Goal: Task Accomplishment & Management: Use online tool/utility

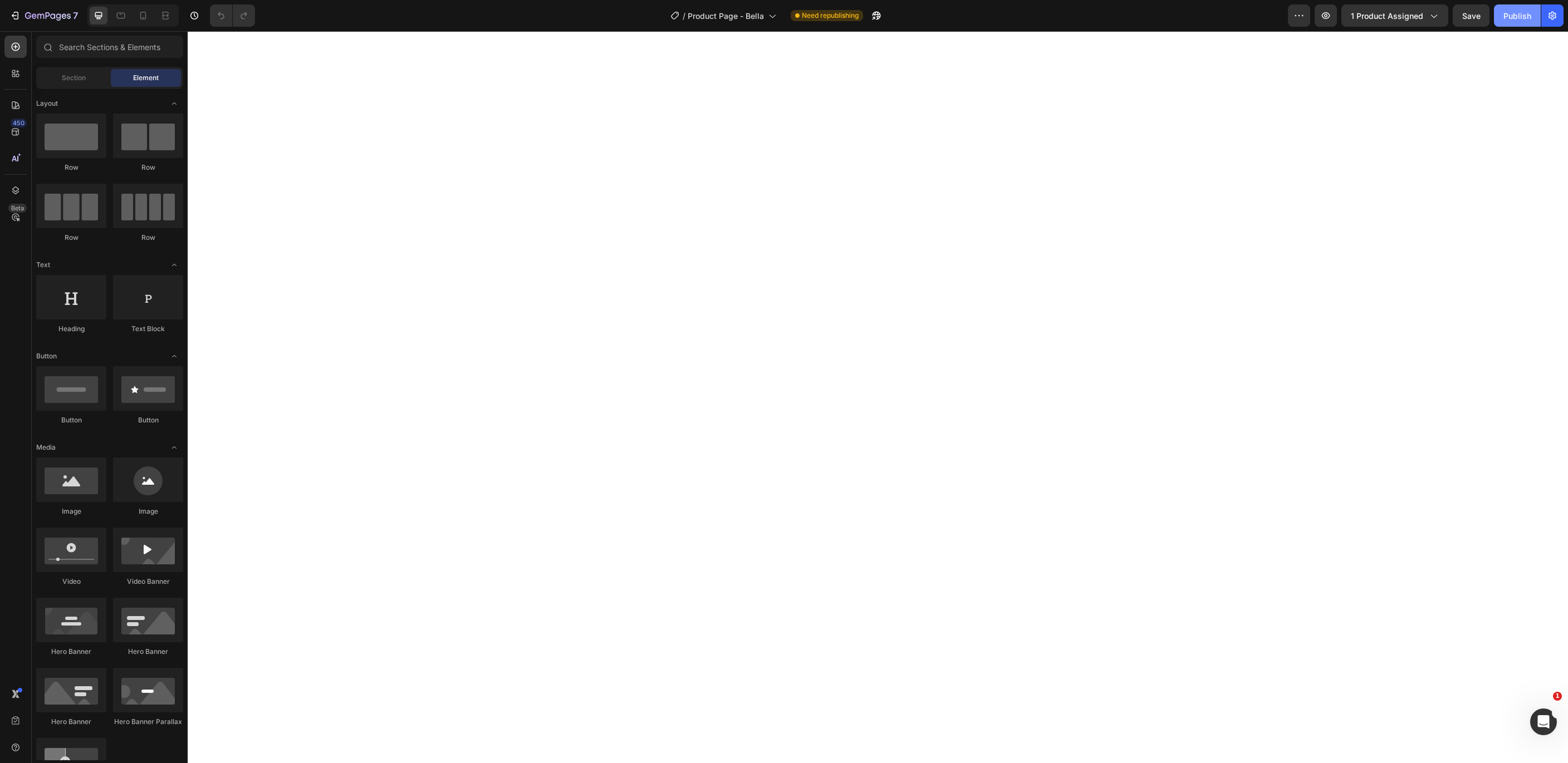
click at [1514, 16] on div "Publish" at bounding box center [1518, 16] width 28 height 12
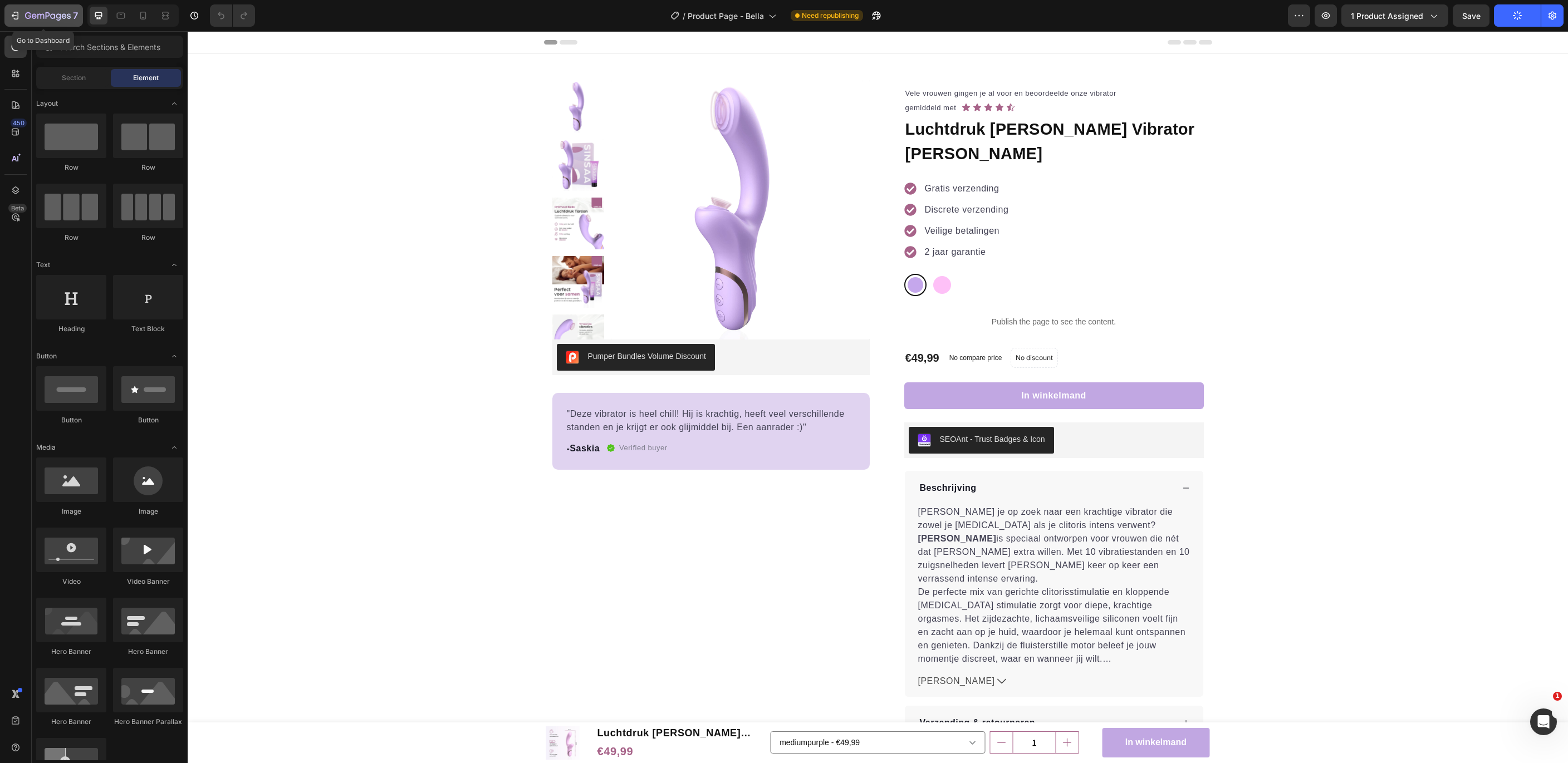
click at [13, 12] on icon "button" at bounding box center [15, 16] width 11 height 11
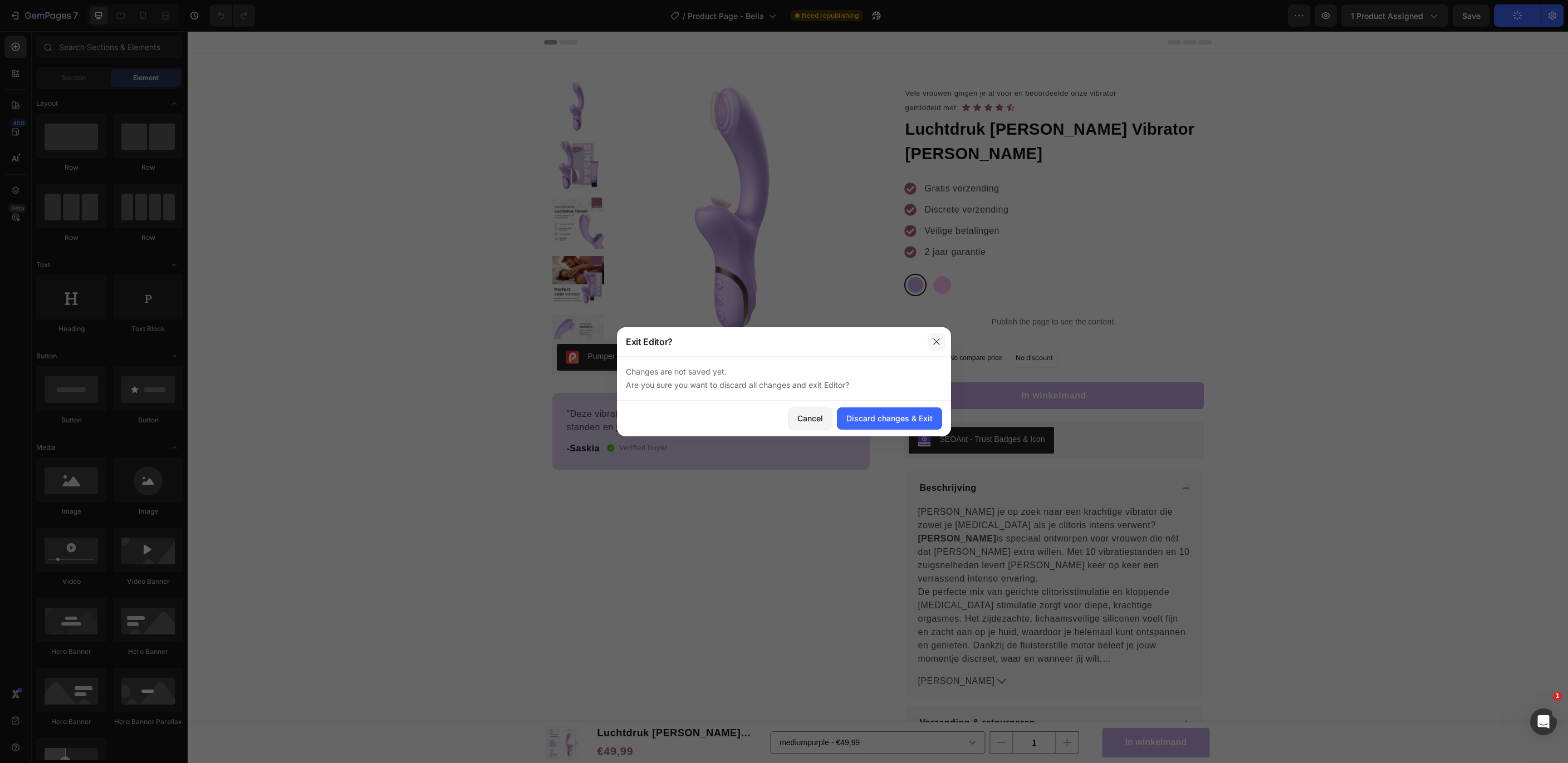
click at [942, 344] on button "button" at bounding box center [936, 341] width 18 height 18
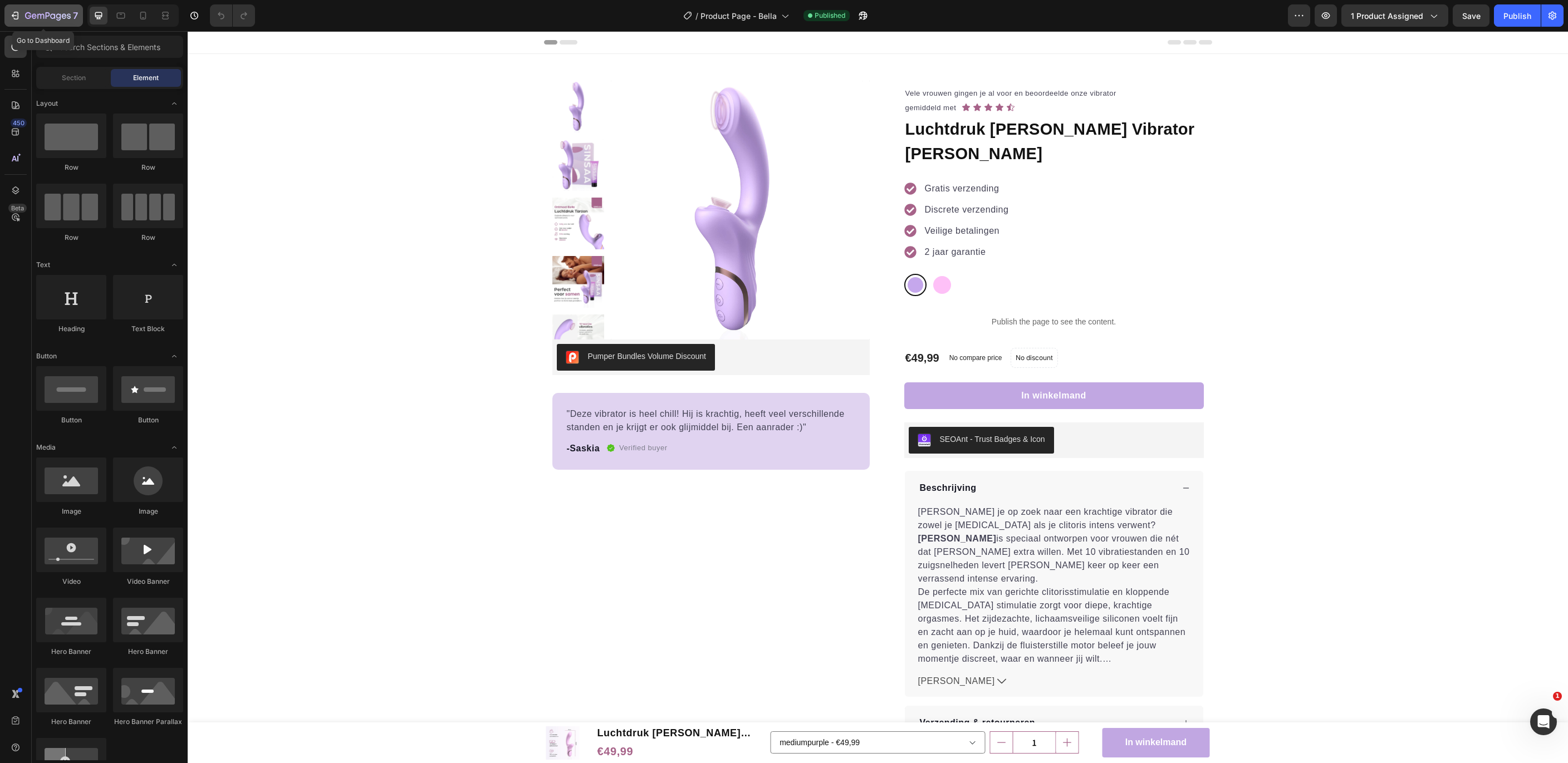
click at [12, 9] on button "7" at bounding box center [44, 16] width 78 height 22
click at [1383, 11] on span "0 product assigned" at bounding box center [1387, 16] width 74 height 12
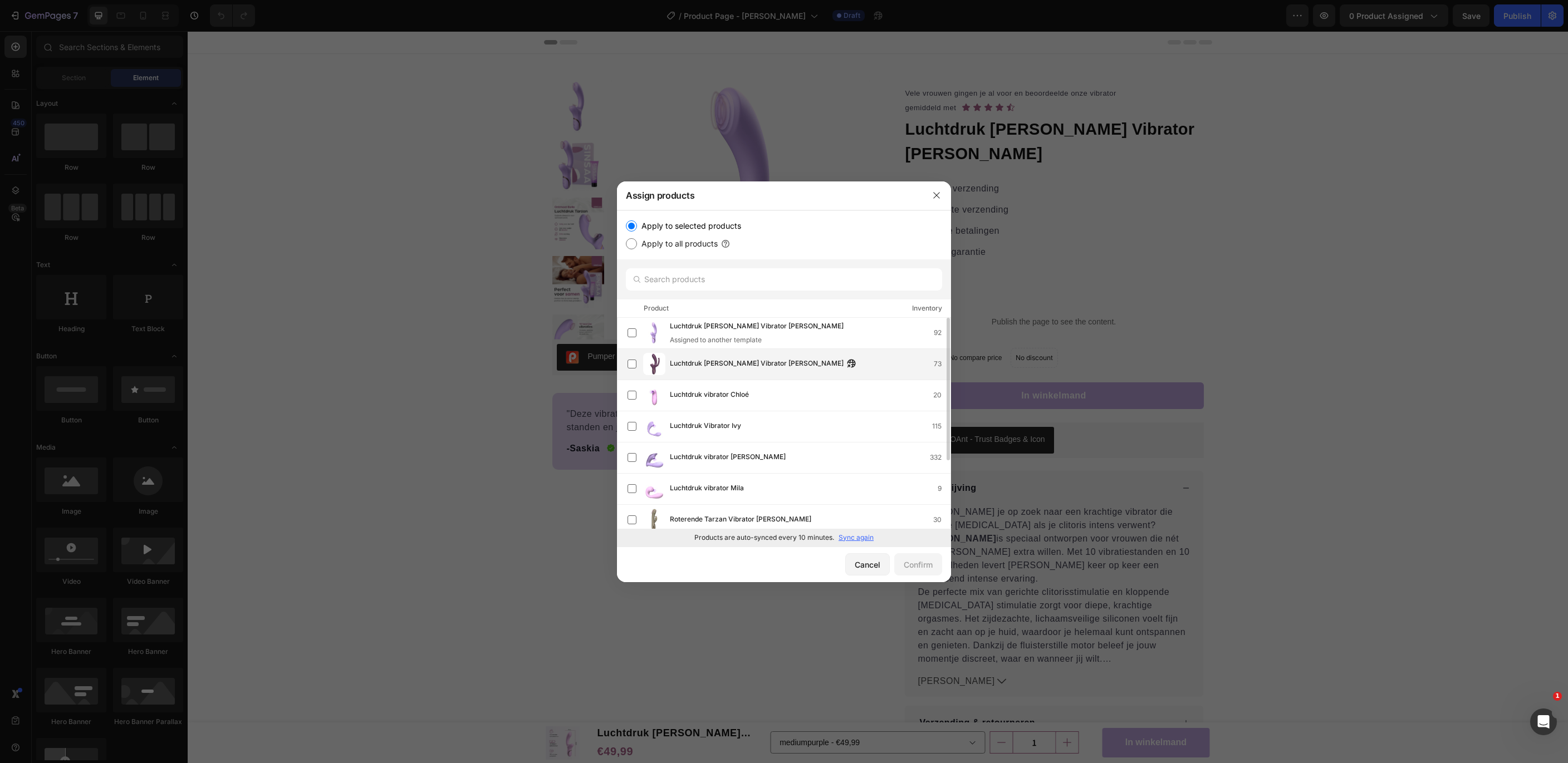
click at [900, 366] on div "Luchtdruk Tarzan Vibrator Lana 73" at bounding box center [810, 363] width 281 height 12
click at [924, 564] on div "Confirm" at bounding box center [917, 564] width 29 height 12
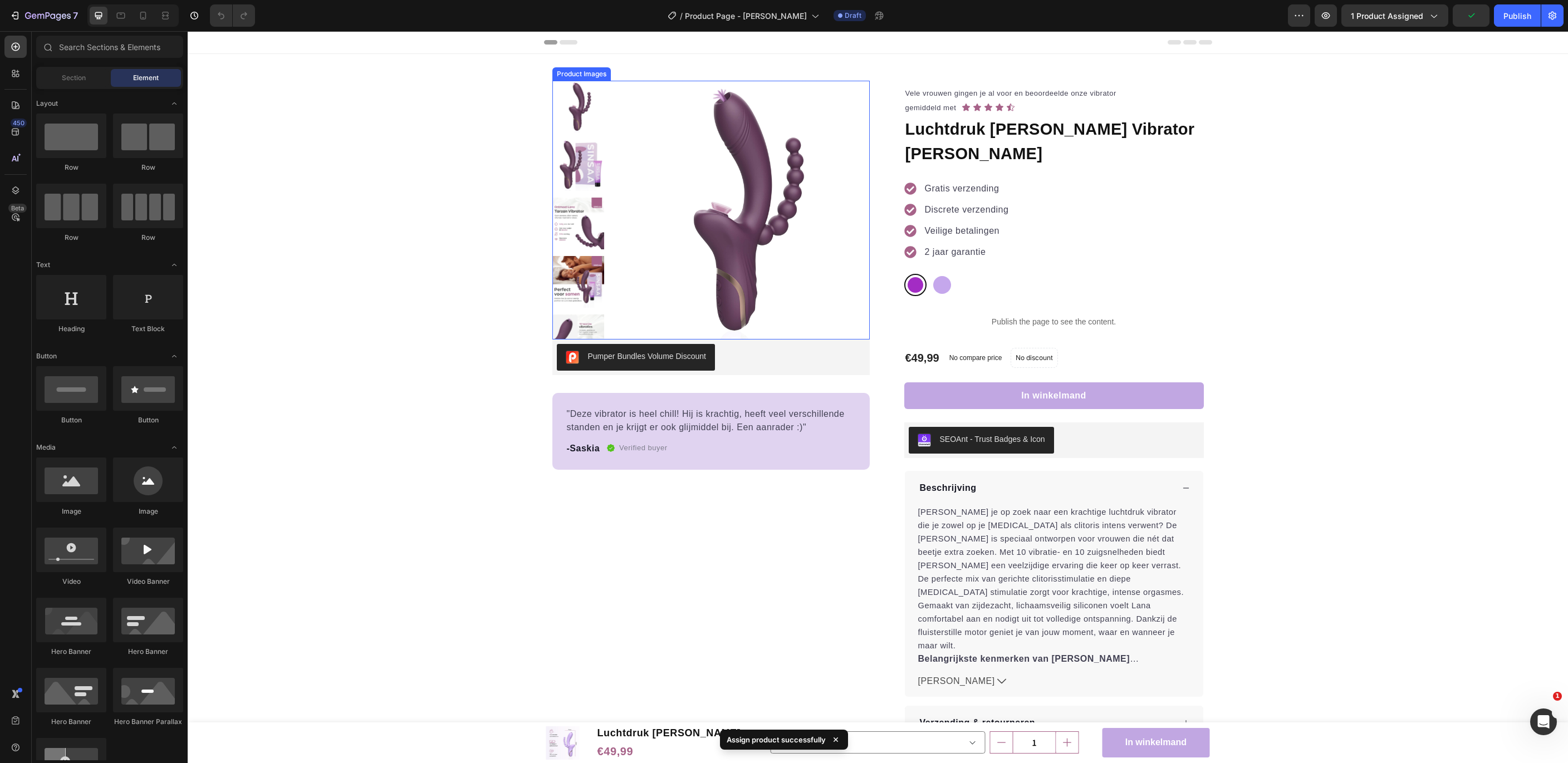
click at [616, 209] on img at bounding box center [740, 210] width 259 height 259
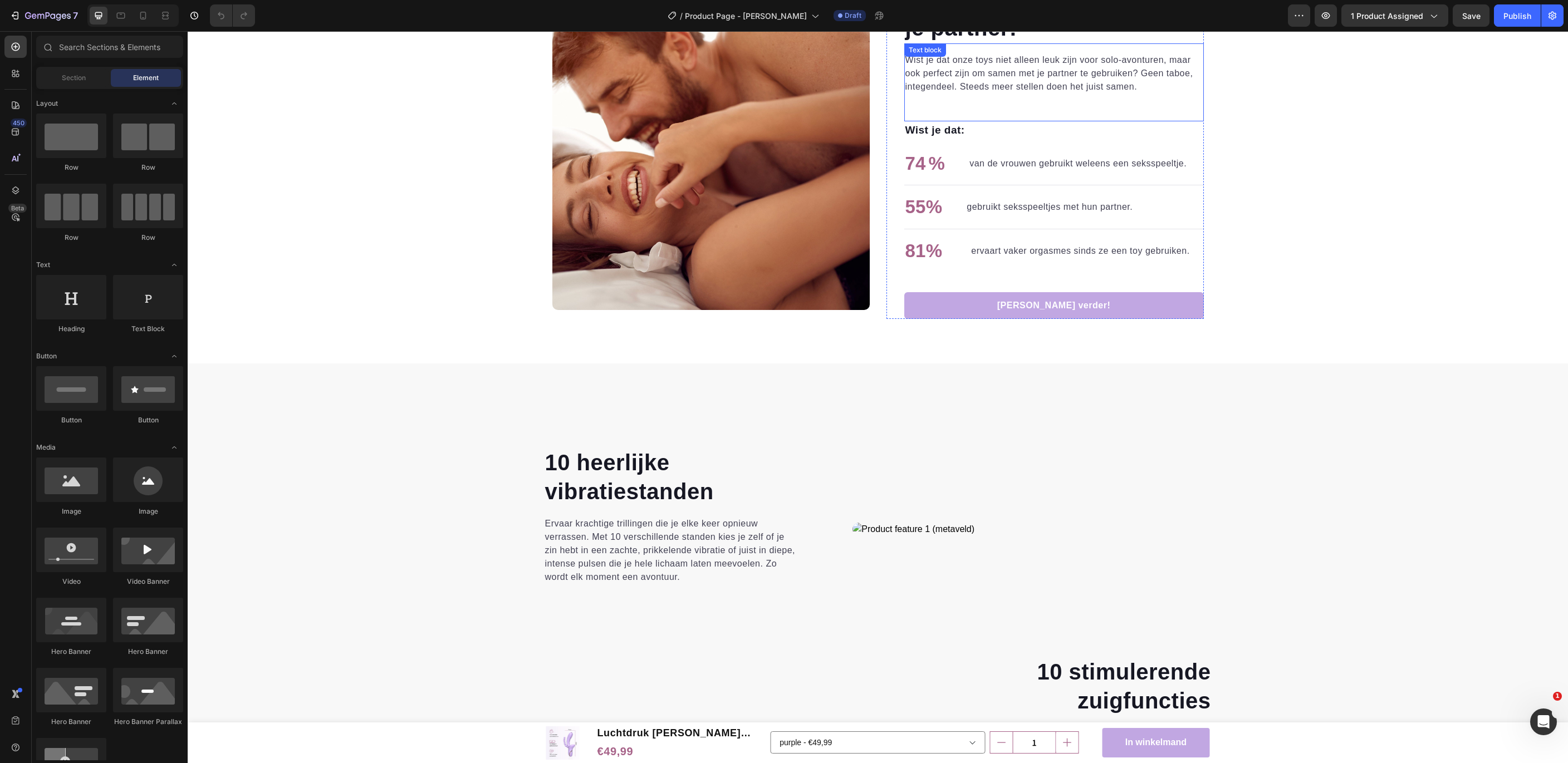
scroll to position [1421, 0]
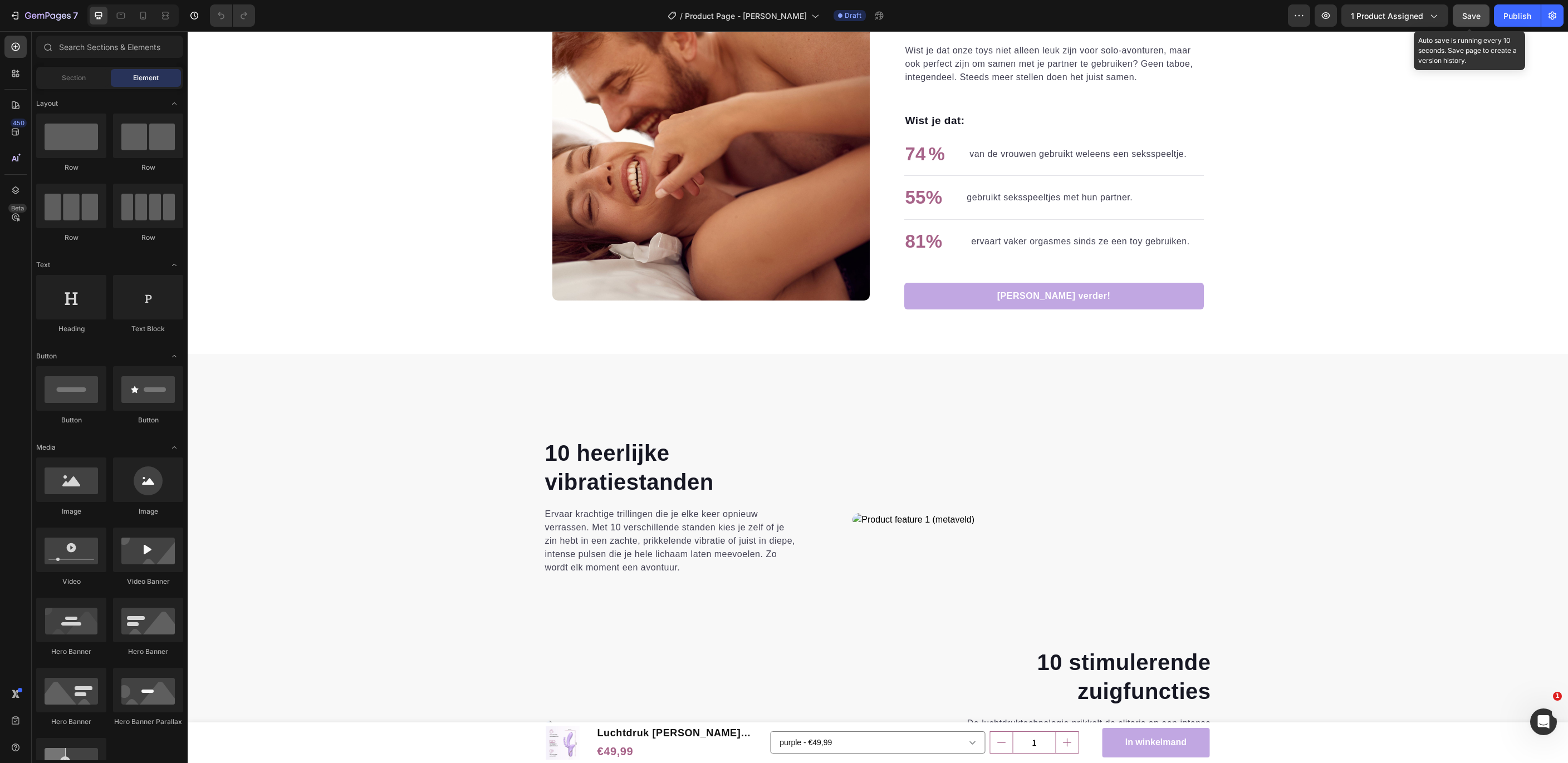
click at [1483, 15] on button "Save" at bounding box center [1471, 16] width 37 height 22
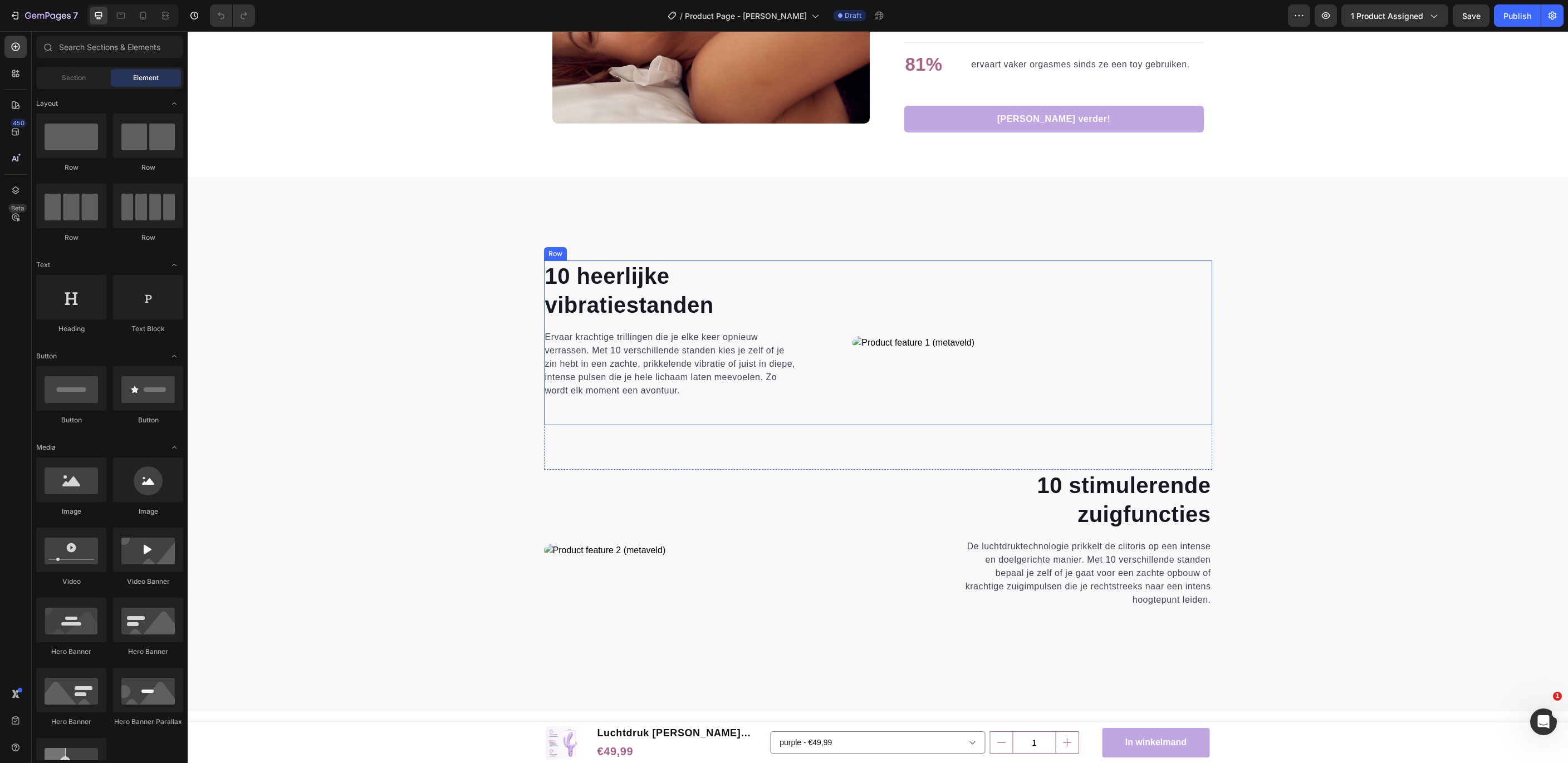
scroll to position [1602, 0]
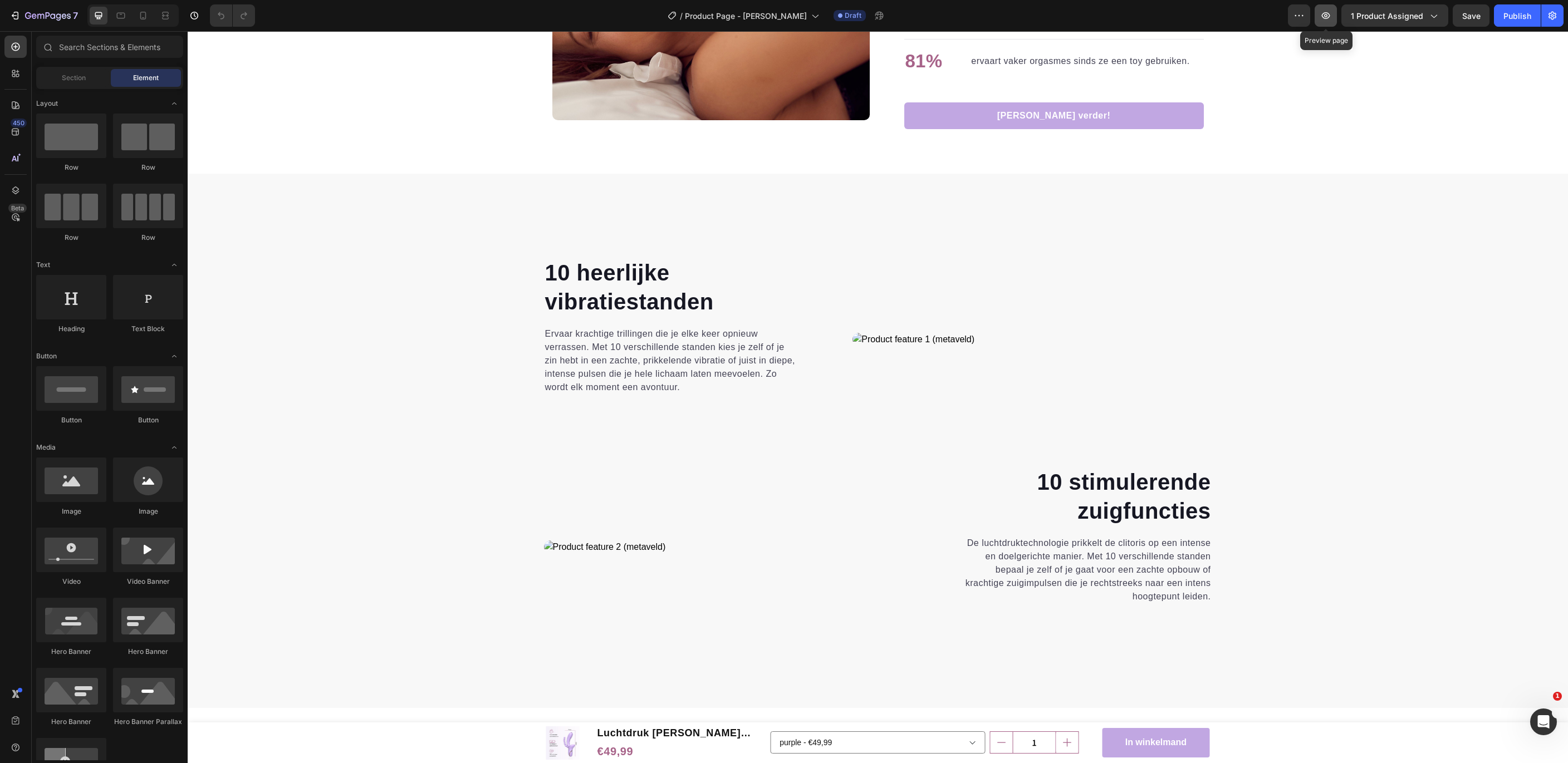
click at [1331, 18] on icon "button" at bounding box center [1325, 16] width 11 height 11
click at [633, 350] on p "Ervaar krachtige trillingen die je elke keer opnieuw verrassen. Met 10 verschil…" at bounding box center [673, 361] width 255 height 67
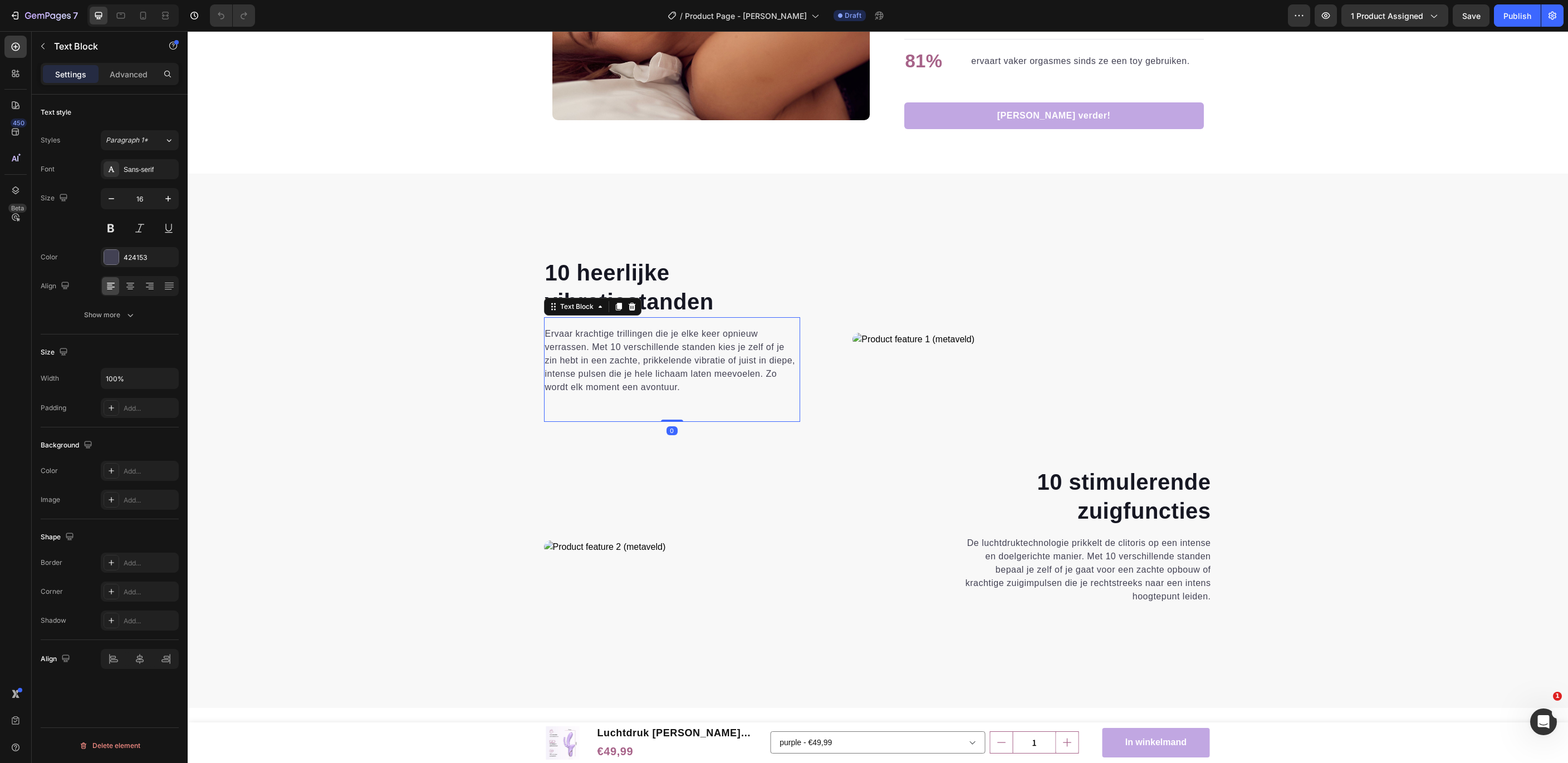
click at [633, 350] on p "Ervaar krachtige trillingen die je elke keer opnieuw verrassen. Met 10 verschil…" at bounding box center [673, 361] width 255 height 67
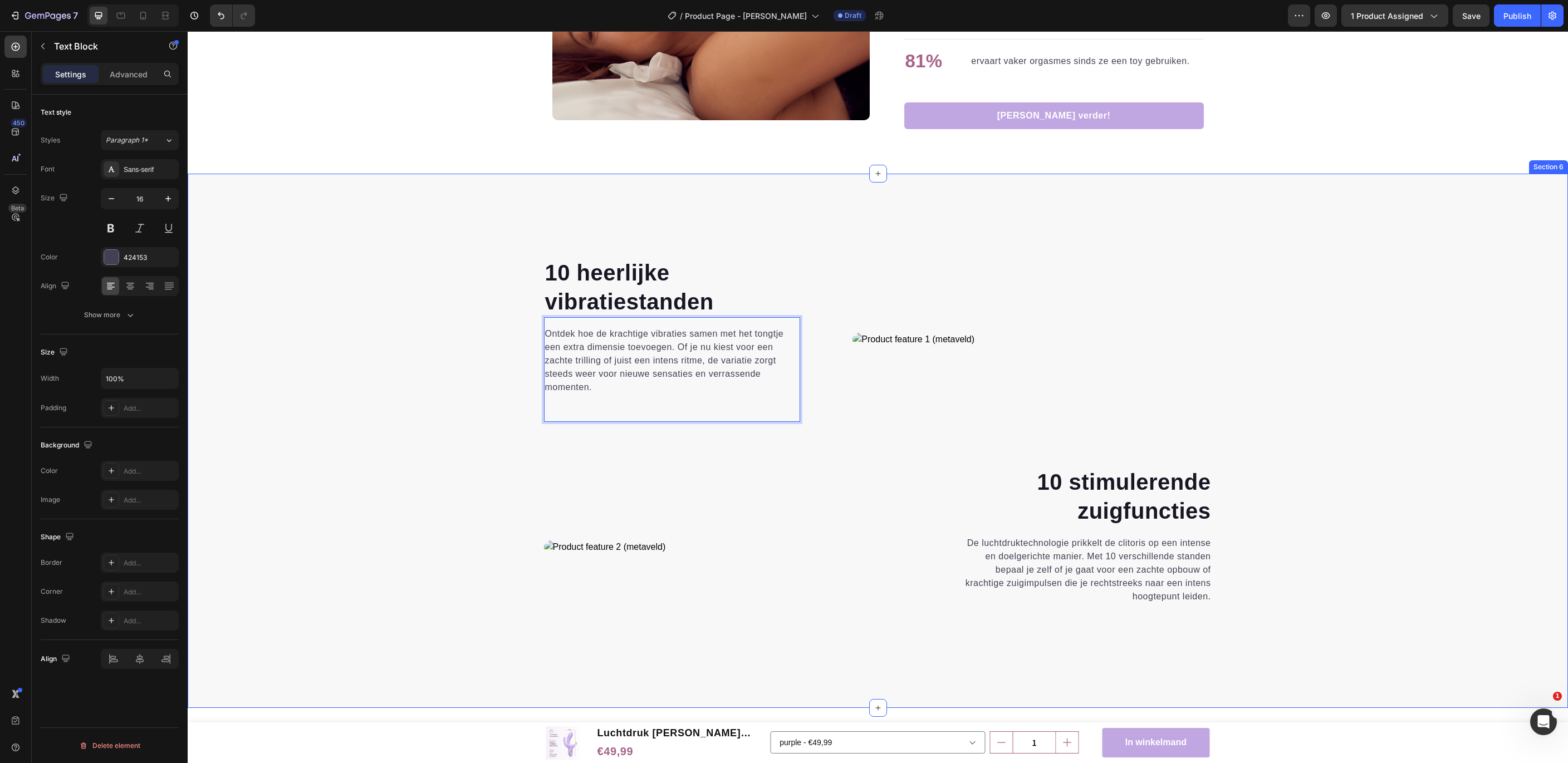
click at [434, 428] on div "10 heerlijke vibratiestanden Heading Ontdek hoe de krachtige vibraties samen me…" at bounding box center [877, 465] width 1364 height 415
click at [1039, 552] on p "De luchtdruktechnologie prikkelt de clitoris op een intense en doelgerichte man…" at bounding box center [1084, 571] width 255 height 67
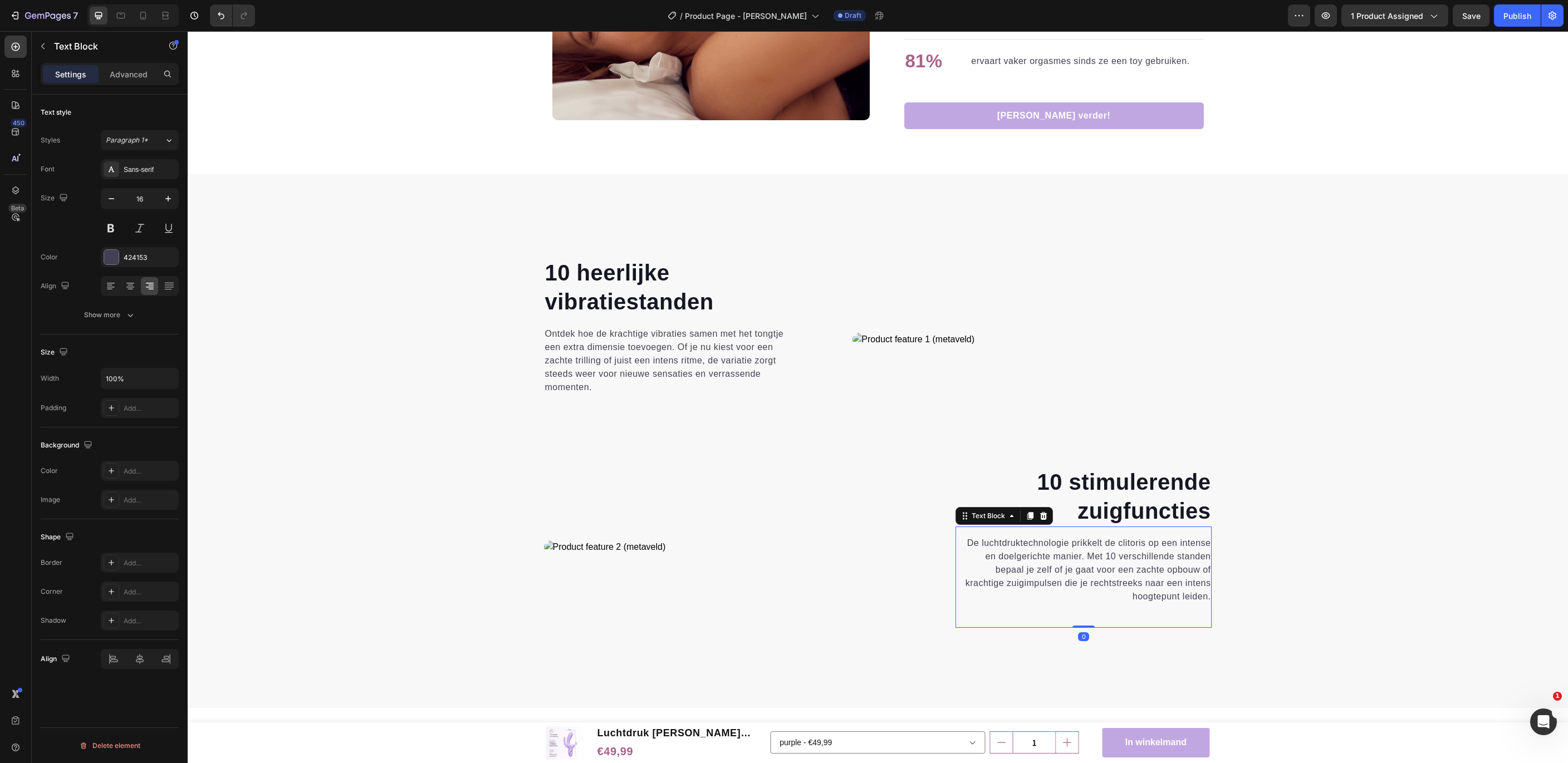
click at [1039, 552] on p "De luchtdruktechnologie prikkelt de clitoris op een intense en doelgerichte man…" at bounding box center [1084, 571] width 255 height 67
click at [1094, 582] on p "De pulserende zuigfuncties zijn speciaal ontworpen voor de clitoris en bootsen …" at bounding box center [1084, 571] width 255 height 67
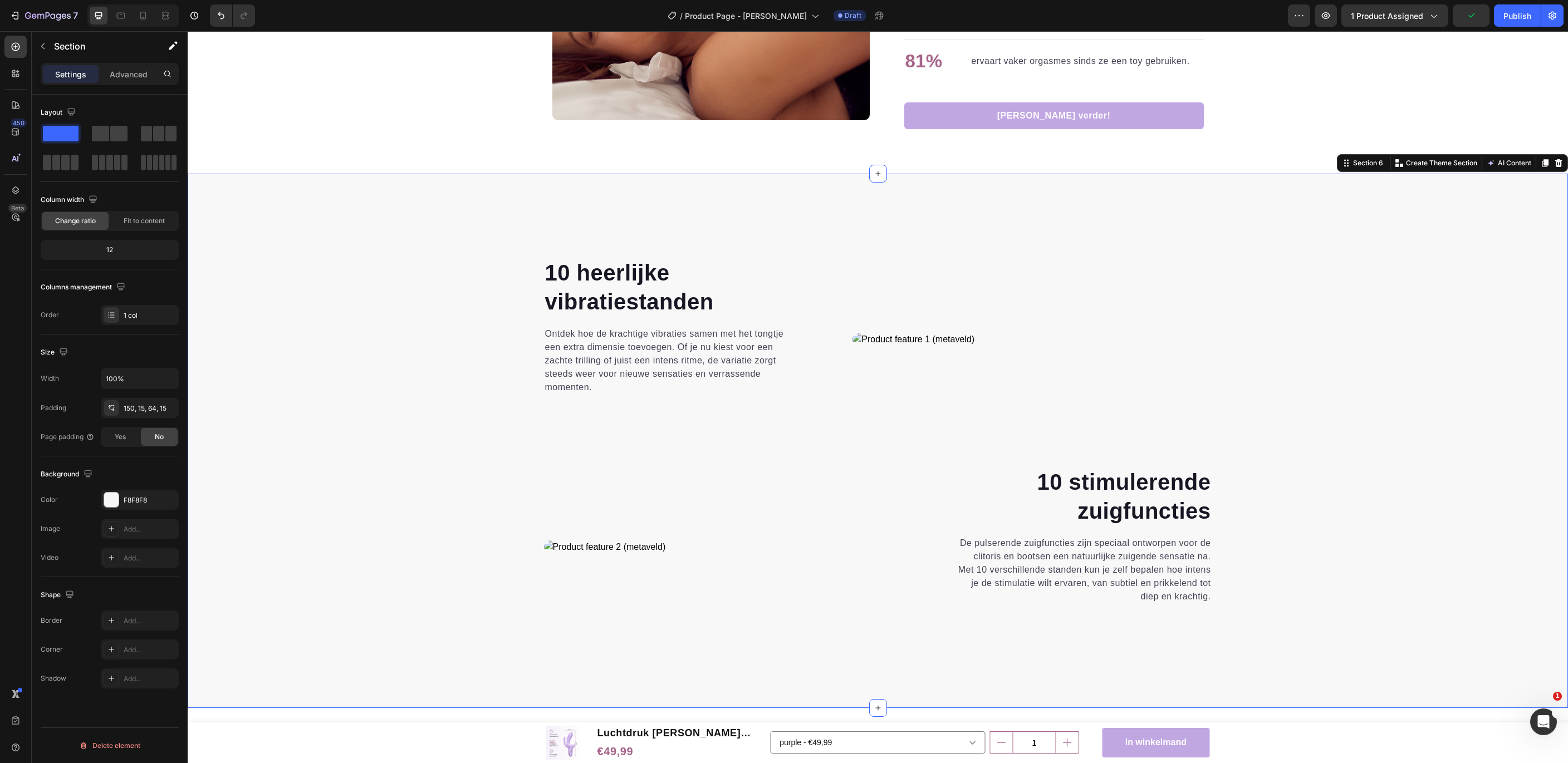
click at [1366, 559] on div "10 heerlijke vibratiestanden Heading Ontdek hoe de krachtige vibraties samen me…" at bounding box center [877, 465] width 1364 height 415
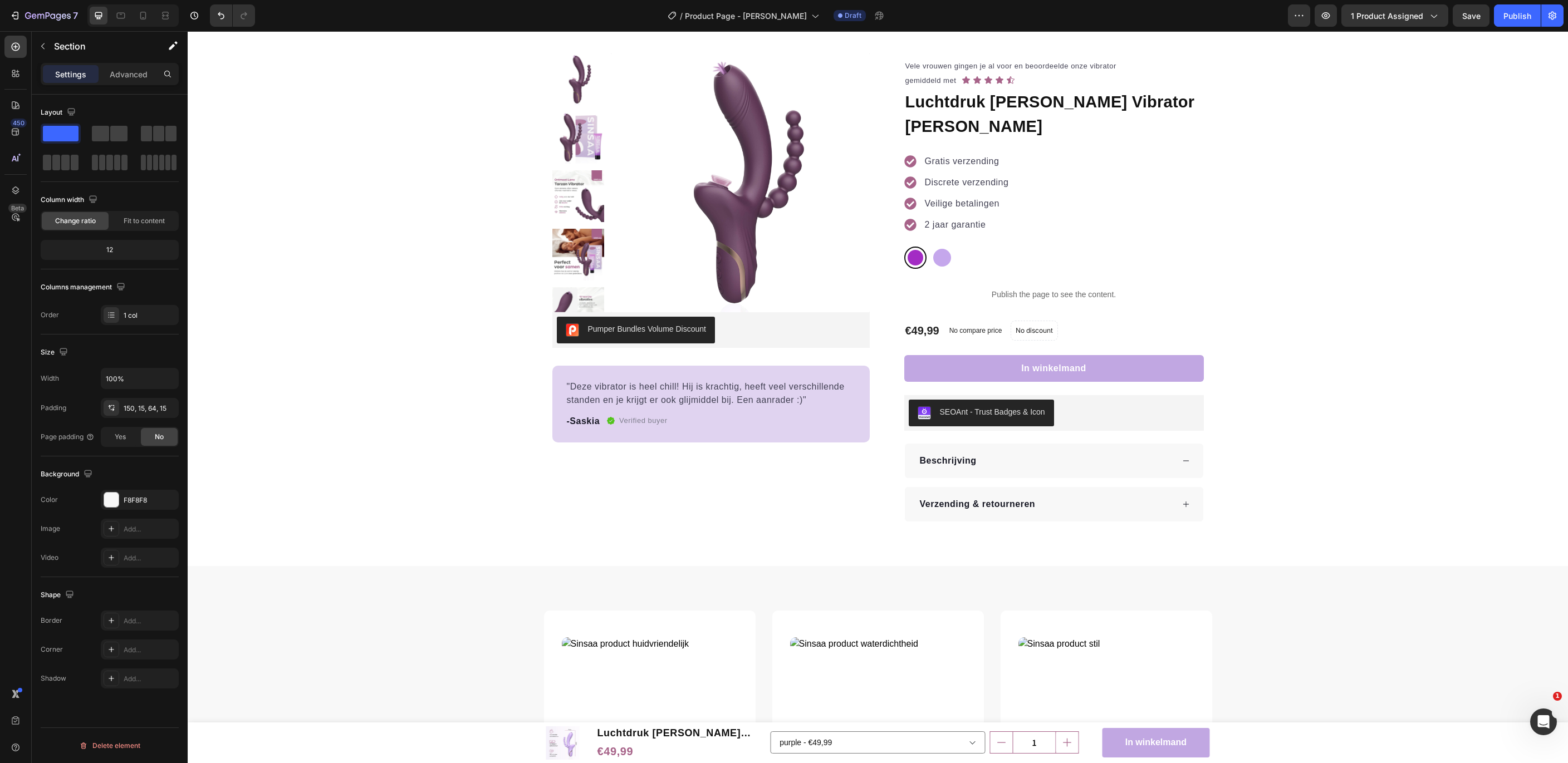
scroll to position [0, 0]
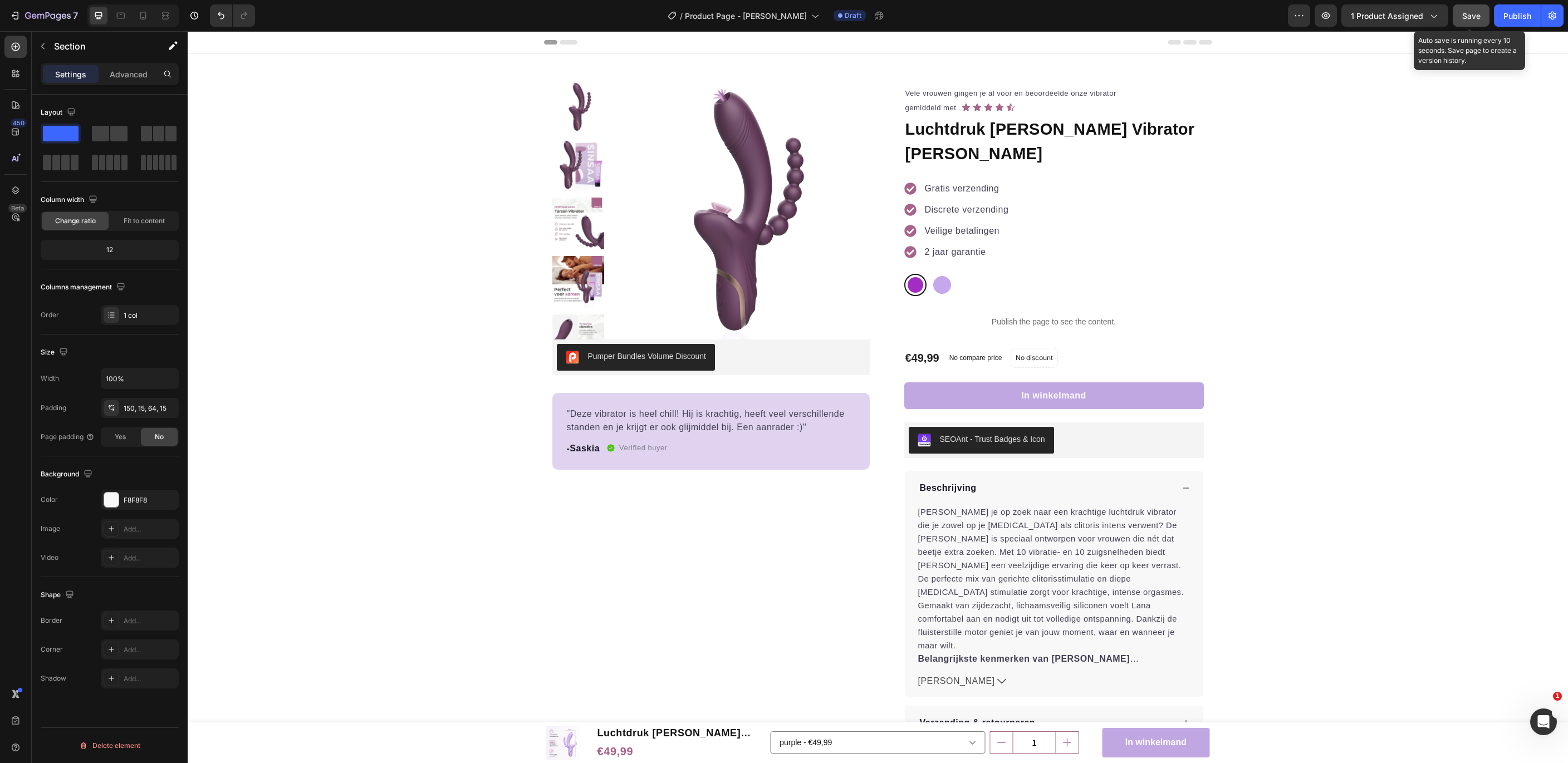
click at [1475, 13] on span "Save" at bounding box center [1471, 16] width 19 height 9
click at [1519, 15] on div "Publish" at bounding box center [1518, 16] width 28 height 12
click at [31, 17] on icon "button" at bounding box center [28, 15] width 7 height 7
